Goal: Information Seeking & Learning: Learn about a topic

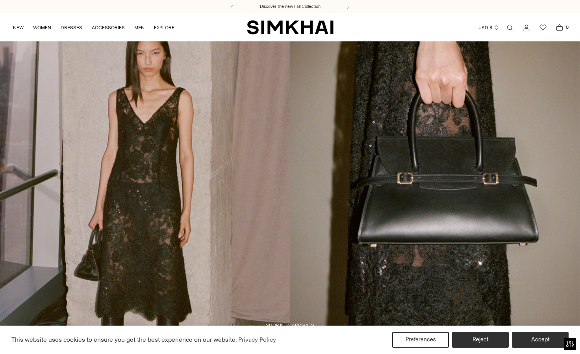
click at [511, 28] on link "Open search modal" at bounding box center [510, 28] width 16 height 16
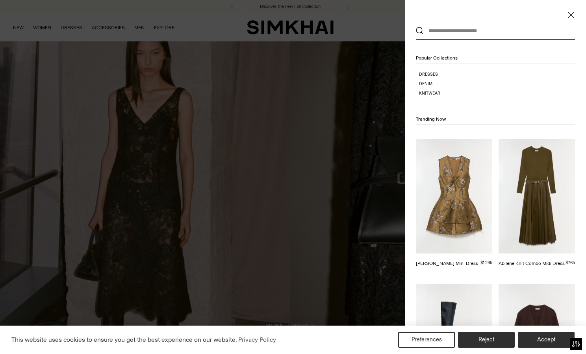
click at [472, 32] on input "text" at bounding box center [494, 30] width 140 height 17
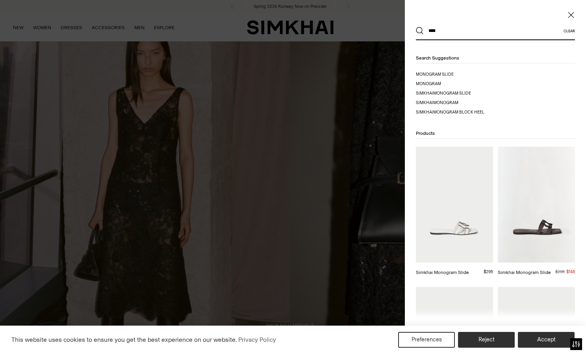
type input "****"
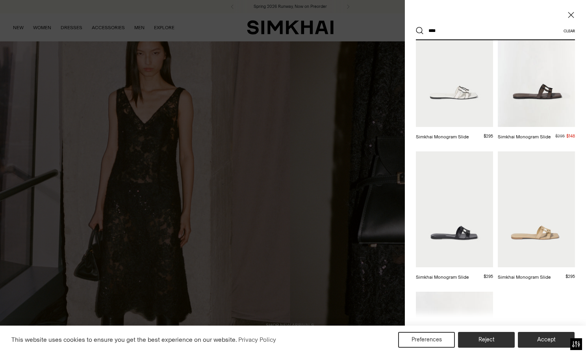
scroll to position [139, 0]
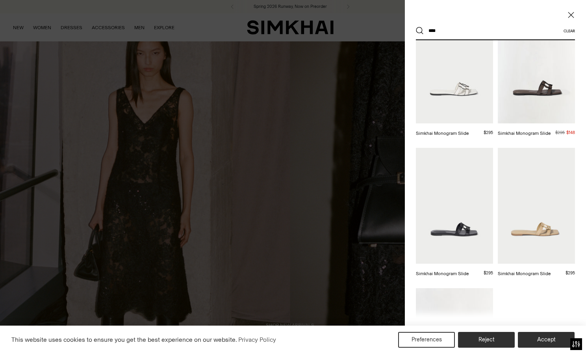
click at [439, 221] on img at bounding box center [454, 206] width 77 height 116
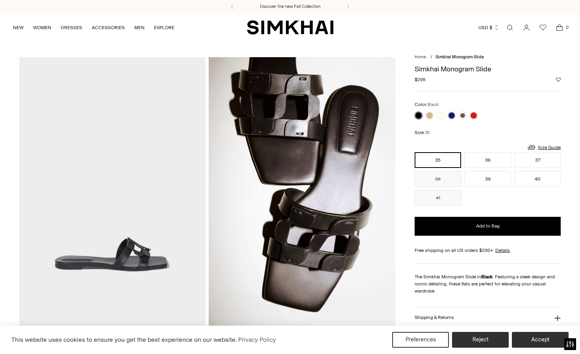
drag, startPoint x: 146, startPoint y: 120, endPoint x: 106, endPoint y: 225, distance: 111.9
click at [106, 225] on img at bounding box center [112, 197] width 187 height 280
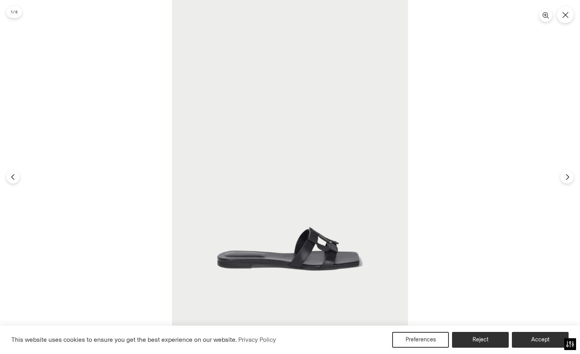
click at [305, 136] on img at bounding box center [290, 177] width 236 height 354
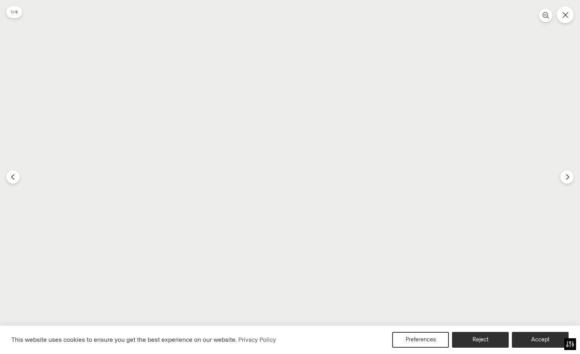
click at [249, 159] on img at bounding box center [261, 260] width 708 height 1062
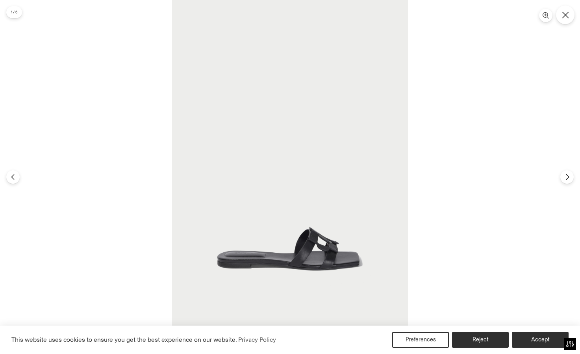
click at [567, 15] on icon "Close" at bounding box center [565, 14] width 7 height 7
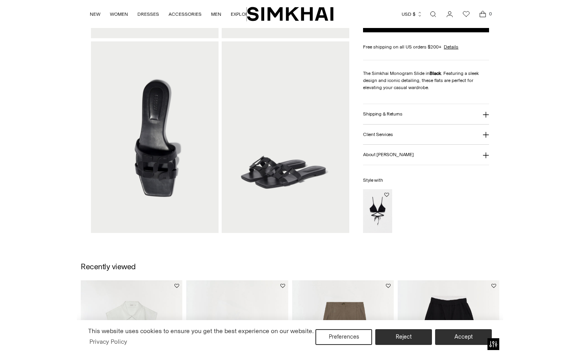
scroll to position [405, 0]
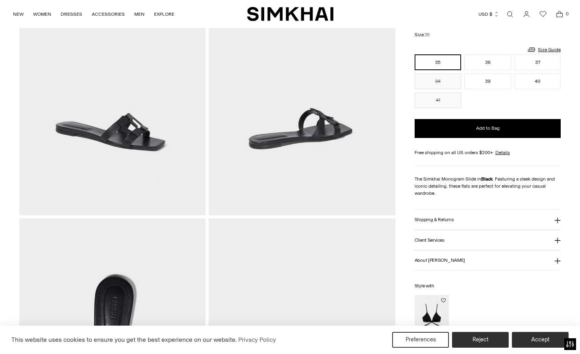
click at [442, 227] on button "Shipping & Returns" at bounding box center [488, 220] width 147 height 20
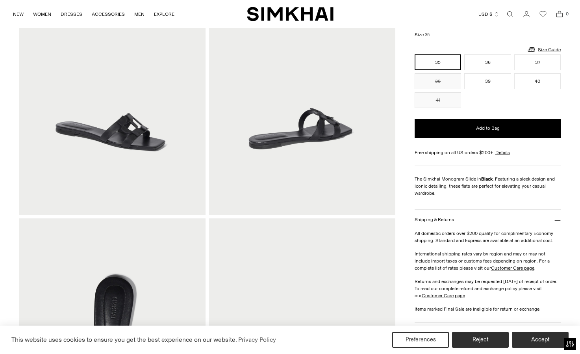
click at [442, 227] on button "Shipping & Returns" at bounding box center [488, 220] width 147 height 20
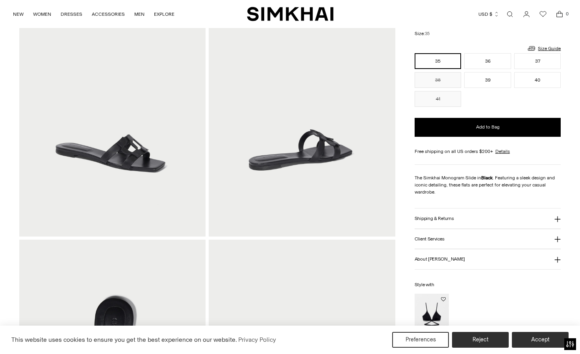
scroll to position [562, 0]
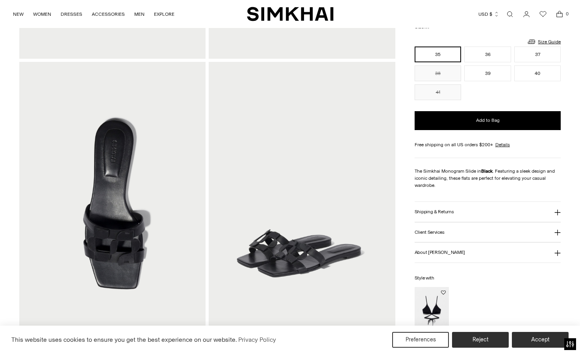
click at [509, 11] on link "Open search modal" at bounding box center [510, 14] width 16 height 16
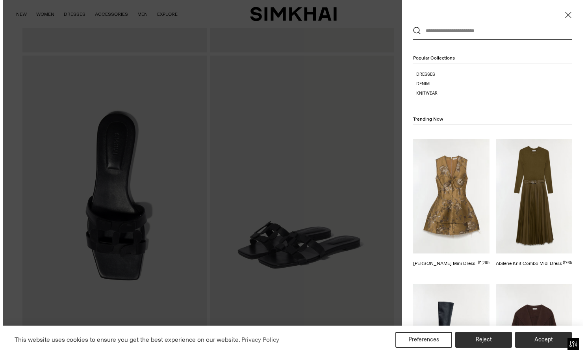
scroll to position [0, 0]
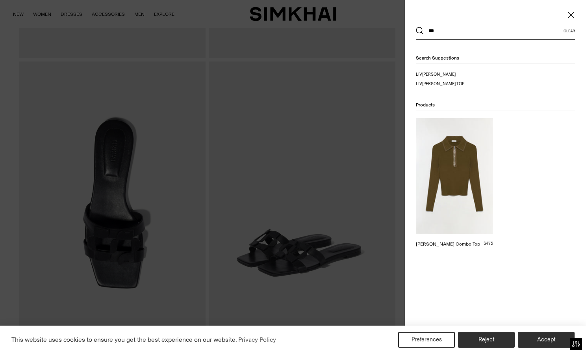
type input "***"
click at [480, 166] on img at bounding box center [454, 176] width 77 height 116
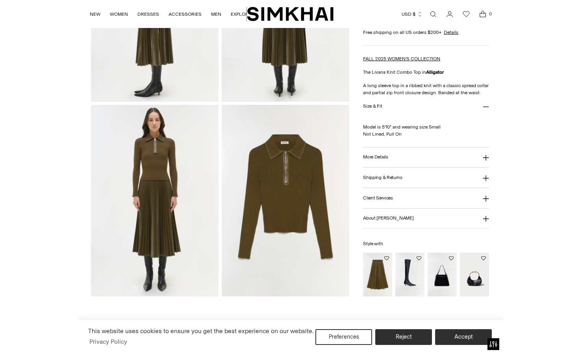
scroll to position [342, 0]
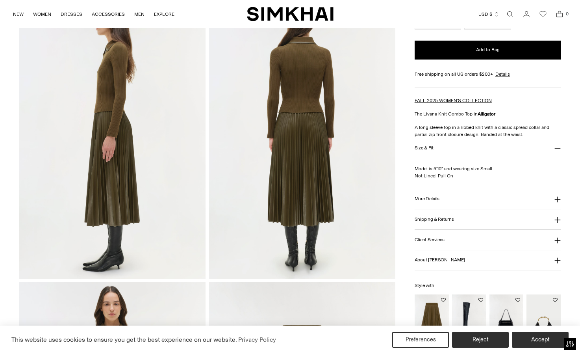
click at [437, 200] on h3 "More Details" at bounding box center [427, 198] width 25 height 5
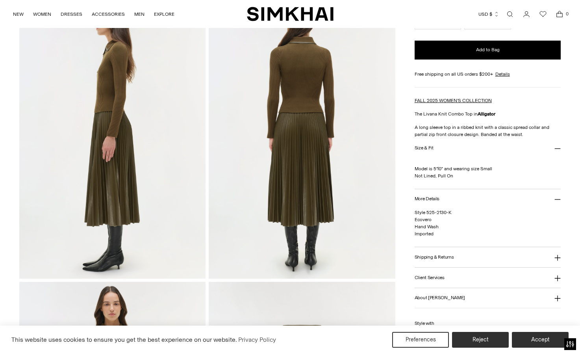
click at [424, 221] on span "Style 525-2130-K Ecovero Hand Wash Imported" at bounding box center [433, 223] width 37 height 27
copy span "Ecovero"
click at [446, 123] on div "FALL 2025 WOMEN'S COLLECTION The Livana Knit Combo Top in Alligator A long slee…" at bounding box center [488, 117] width 147 height 41
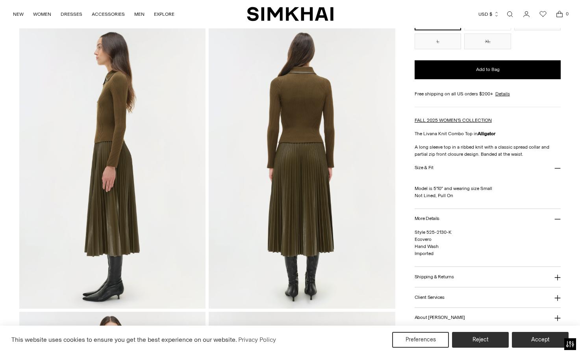
scroll to position [313, 0]
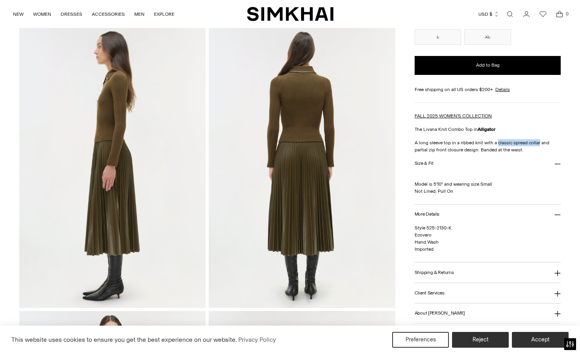
drag, startPoint x: 496, startPoint y: 143, endPoint x: 538, endPoint y: 143, distance: 41.4
click at [538, 143] on p "A long sleeve top in a ribbed knit with a classic spread collar and partial zip…" at bounding box center [488, 146] width 147 height 14
copy p "classic spread collar"
click at [511, 14] on link "Open search modal" at bounding box center [510, 14] width 16 height 16
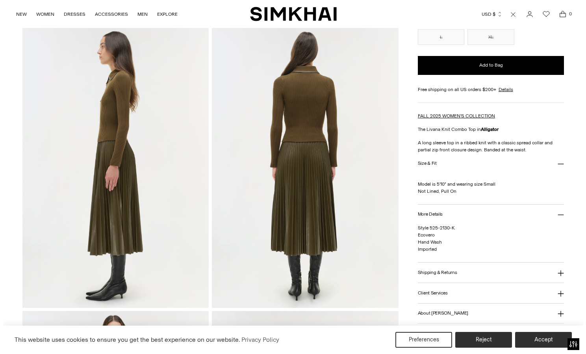
scroll to position [0, 0]
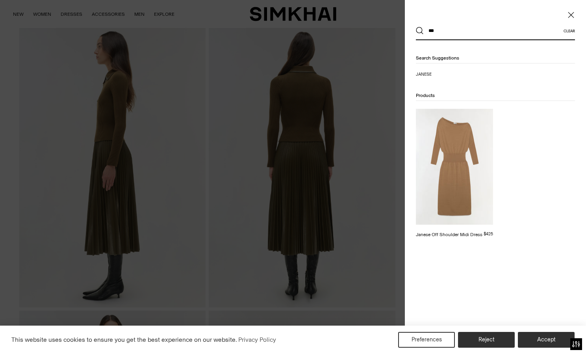
type input "***"
click at [448, 188] on img at bounding box center [454, 167] width 77 height 116
